Goal: Task Accomplishment & Management: Manage account settings

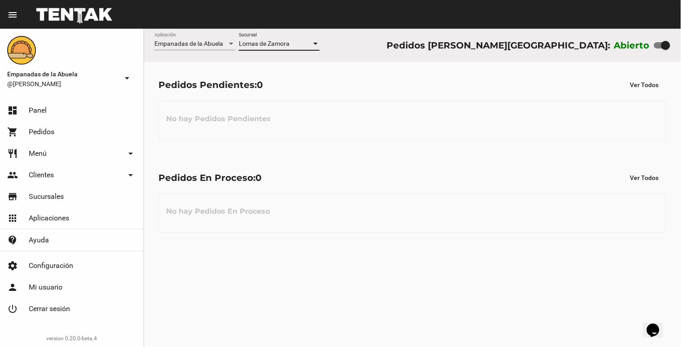
click at [312, 43] on div at bounding box center [315, 43] width 8 height 7
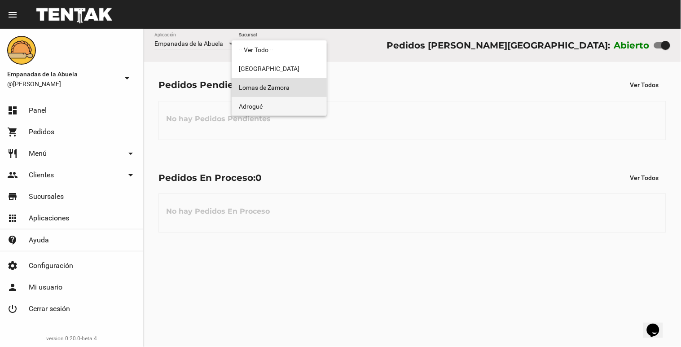
click at [299, 114] on span "Adrogué" at bounding box center [279, 106] width 81 height 19
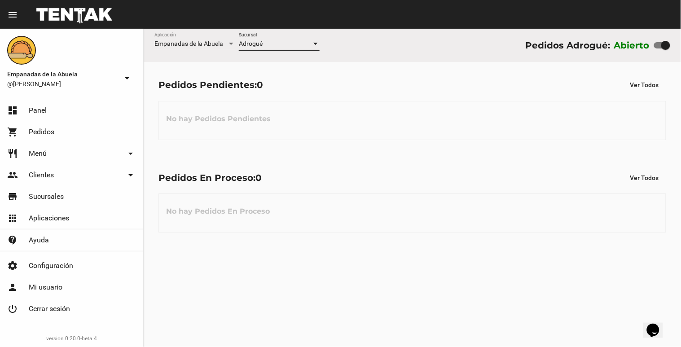
click at [315, 43] on div at bounding box center [315, 44] width 4 height 2
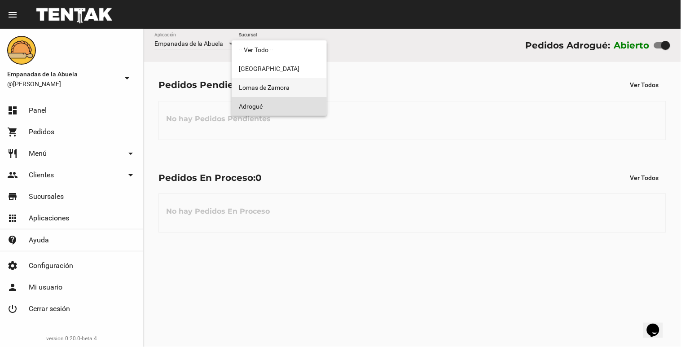
click at [292, 84] on span "Lomas de Zamora" at bounding box center [279, 87] width 81 height 19
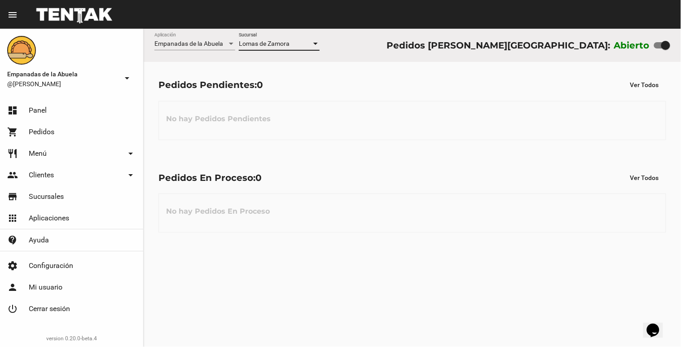
click at [313, 46] on div at bounding box center [315, 43] width 8 height 7
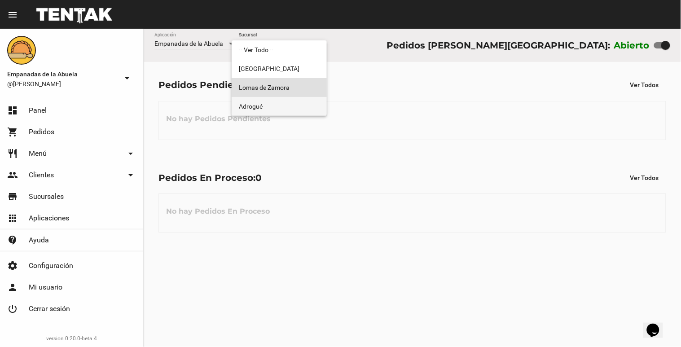
click at [293, 107] on span "Adrogué" at bounding box center [279, 106] width 81 height 19
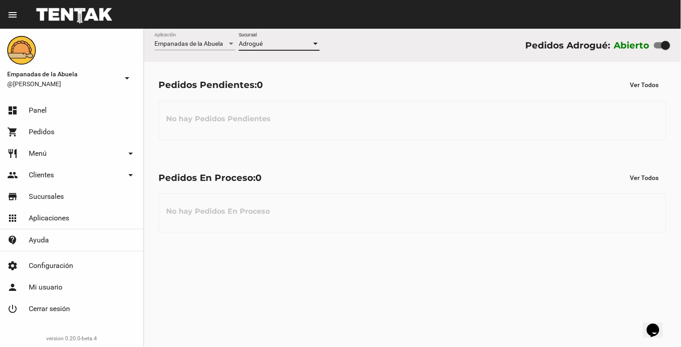
click at [313, 46] on div at bounding box center [315, 43] width 8 height 7
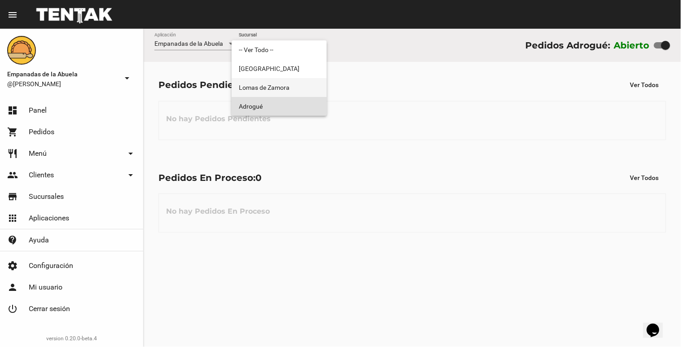
click at [297, 84] on span "Lomas de Zamora" at bounding box center [279, 87] width 81 height 19
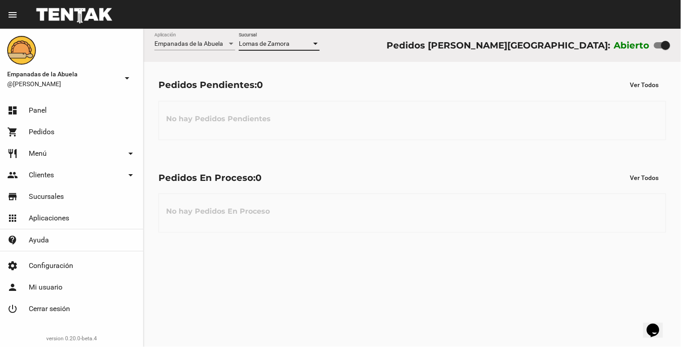
click at [314, 47] on div at bounding box center [315, 43] width 8 height 7
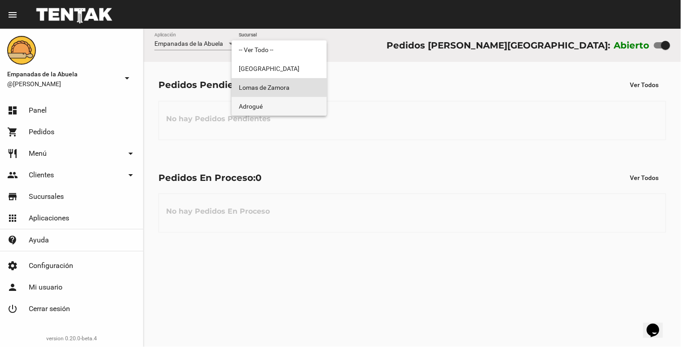
click at [293, 109] on span "Adrogué" at bounding box center [279, 106] width 81 height 19
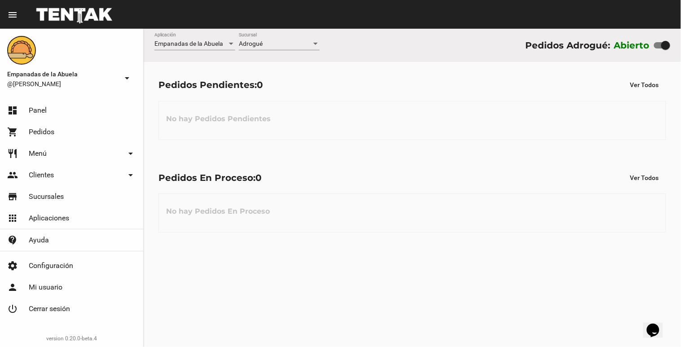
click at [319, 41] on div "Empanadas de la Abuela Aplicación Adrogué Sucursal Pedidos Adrogué: Abierto" at bounding box center [412, 45] width 537 height 33
click at [317, 43] on div at bounding box center [315, 44] width 4 height 2
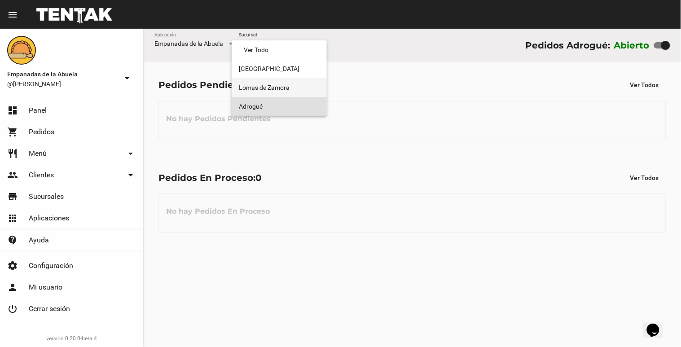
click at [308, 87] on span "Lomas de Zamora" at bounding box center [279, 87] width 81 height 19
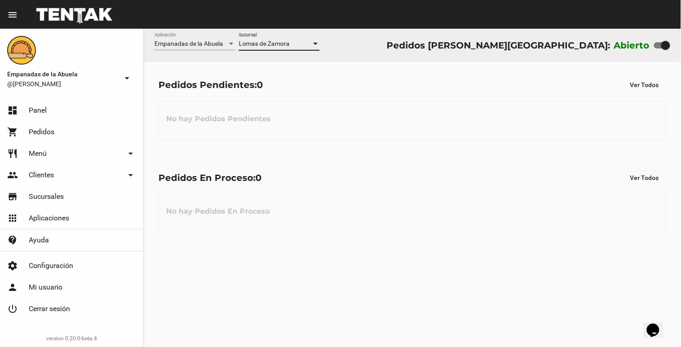
click at [669, 46] on div at bounding box center [665, 45] width 9 height 9
click at [658, 48] on input "checkbox" at bounding box center [658, 48] width 0 height 0
checkbox input "false"
